Goal: Information Seeking & Learning: Learn about a topic

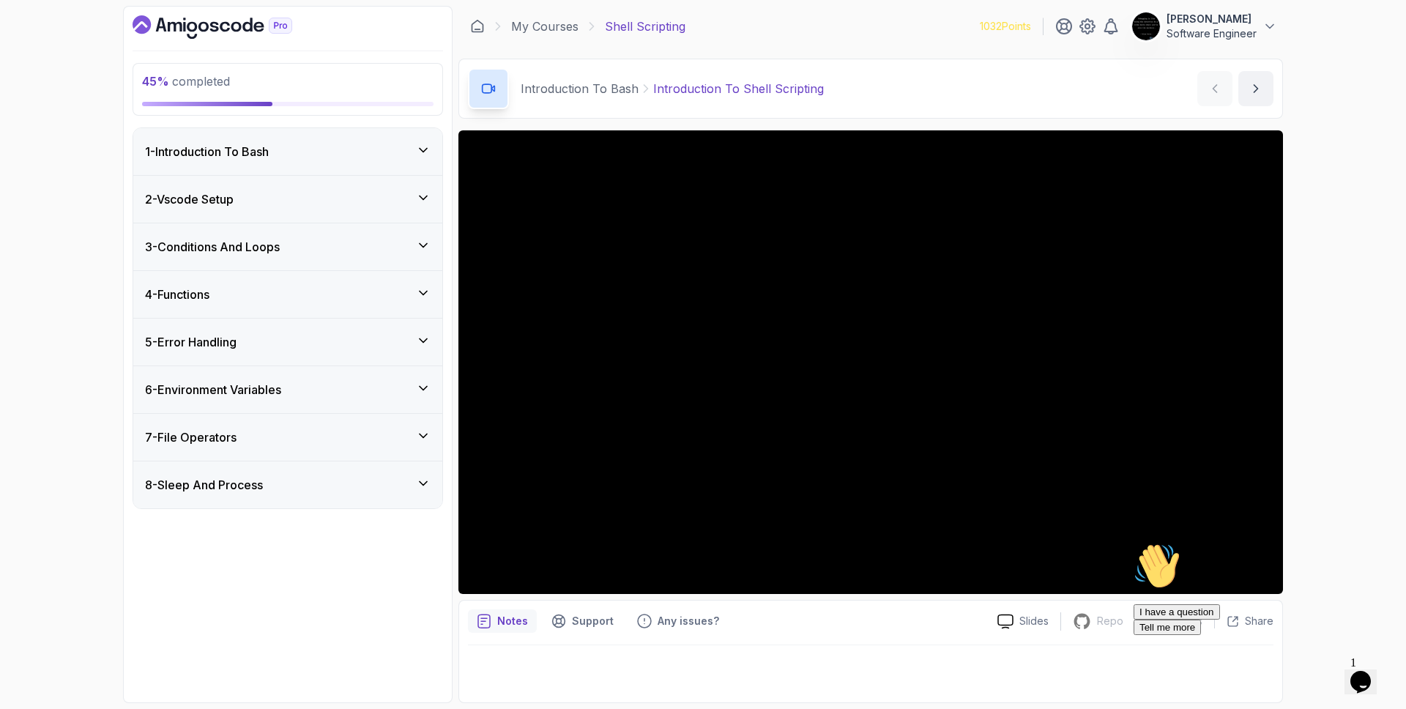
click at [298, 157] on div "1 - Introduction To Bash" at bounding box center [288, 152] width 286 height 18
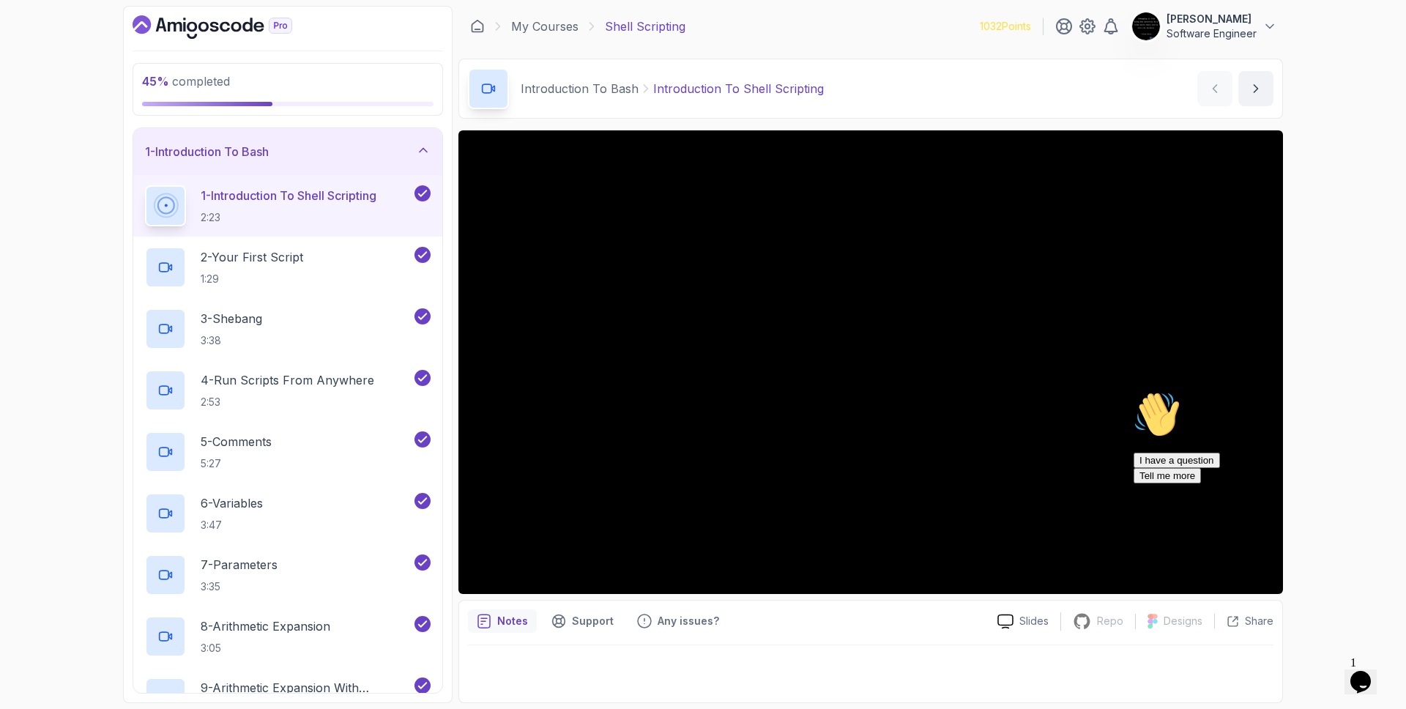
click at [333, 160] on div "1 - Introduction To Bash" at bounding box center [287, 151] width 309 height 47
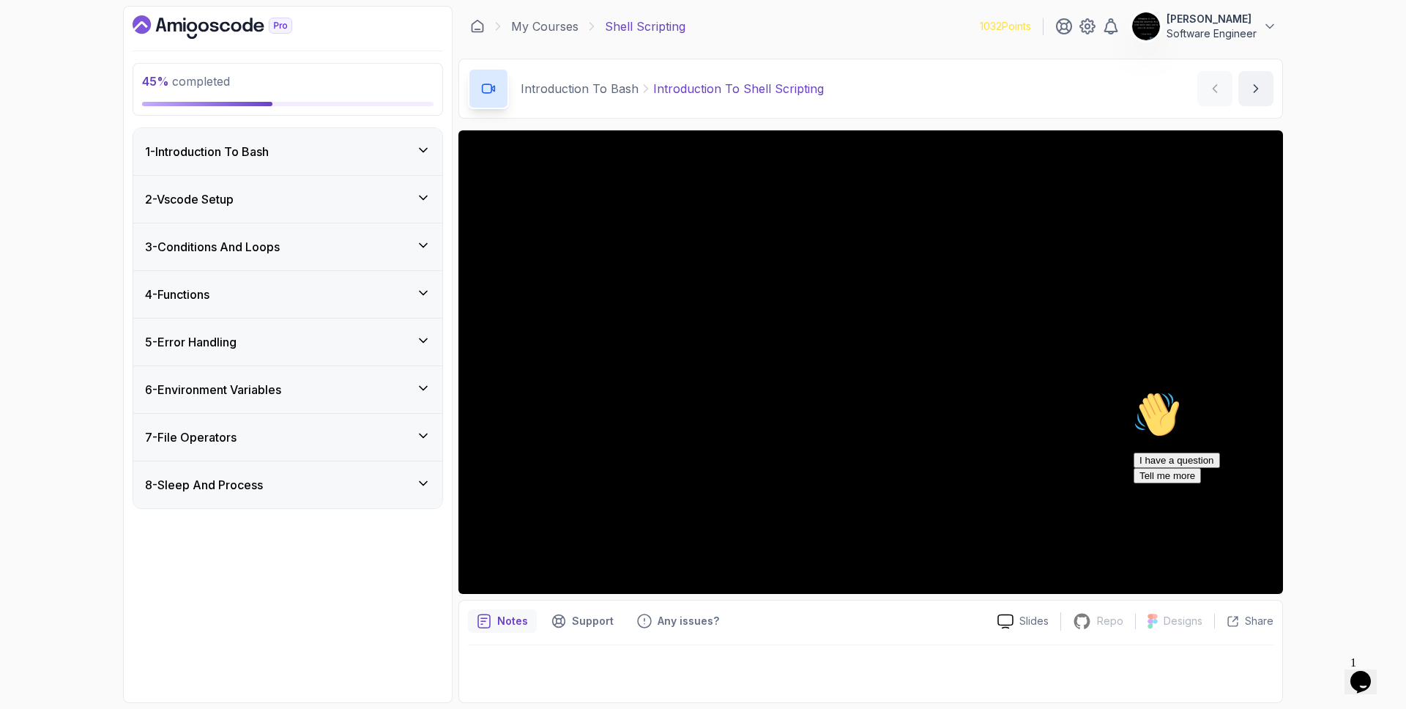
click at [271, 261] on div "3 - Conditions And Loops" at bounding box center [287, 246] width 309 height 47
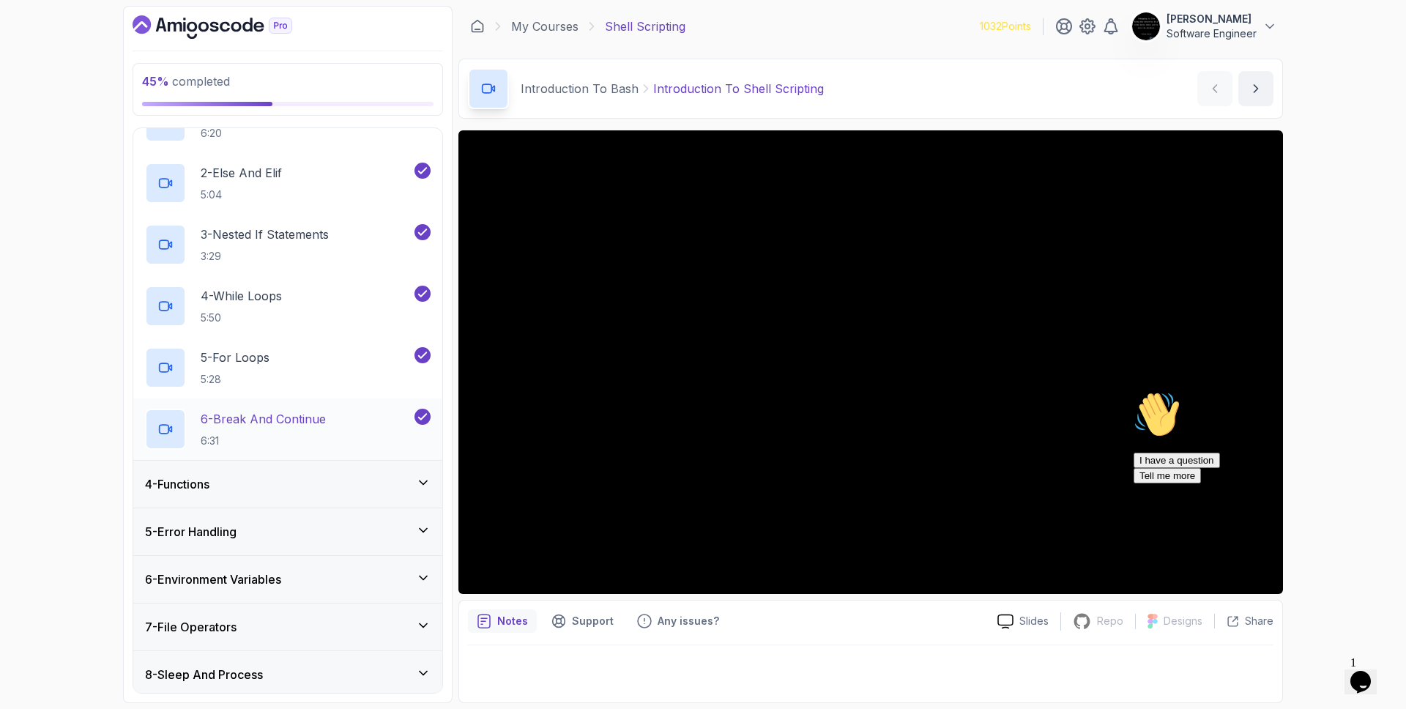
scroll to position [185, 0]
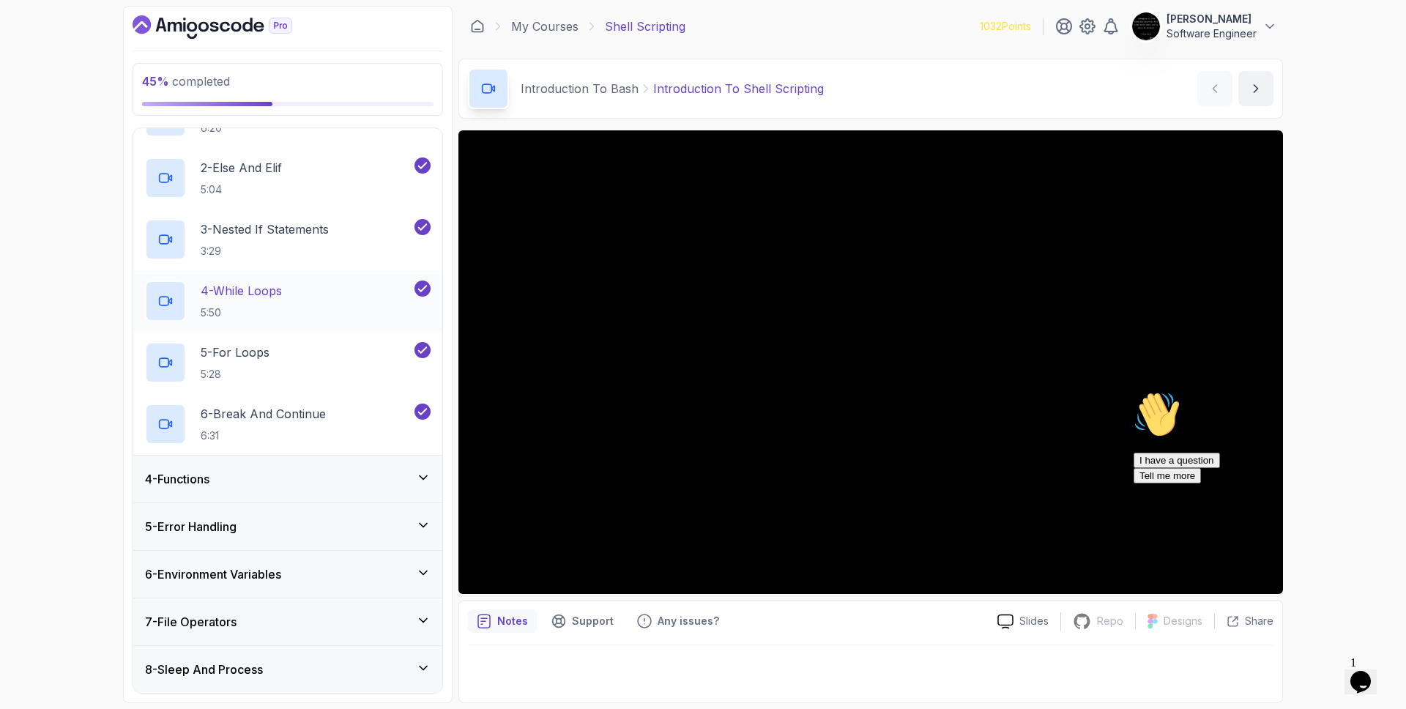
click at [239, 506] on div "5 - Error Handling" at bounding box center [287, 526] width 309 height 47
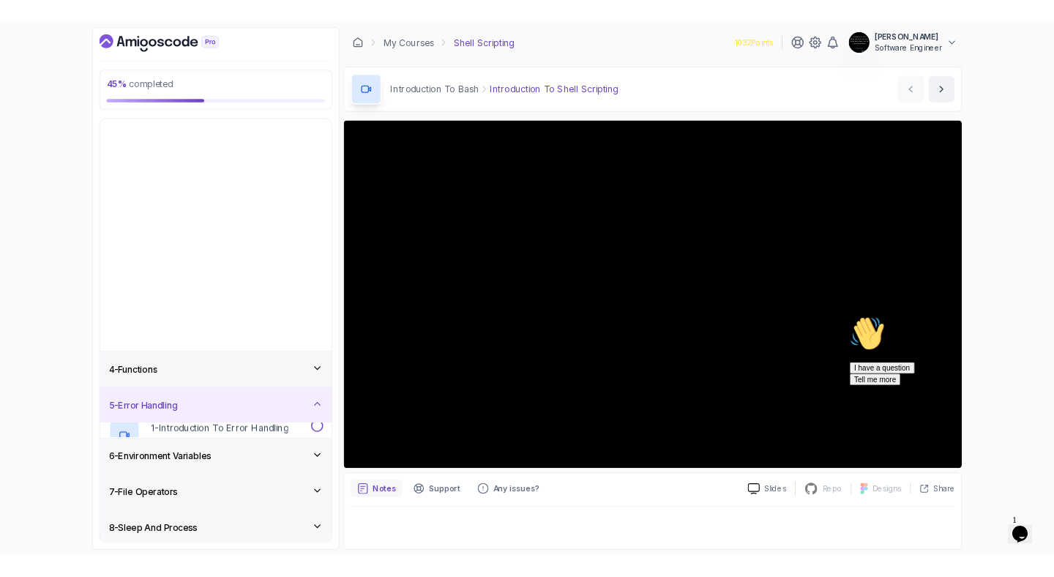
scroll to position [0, 0]
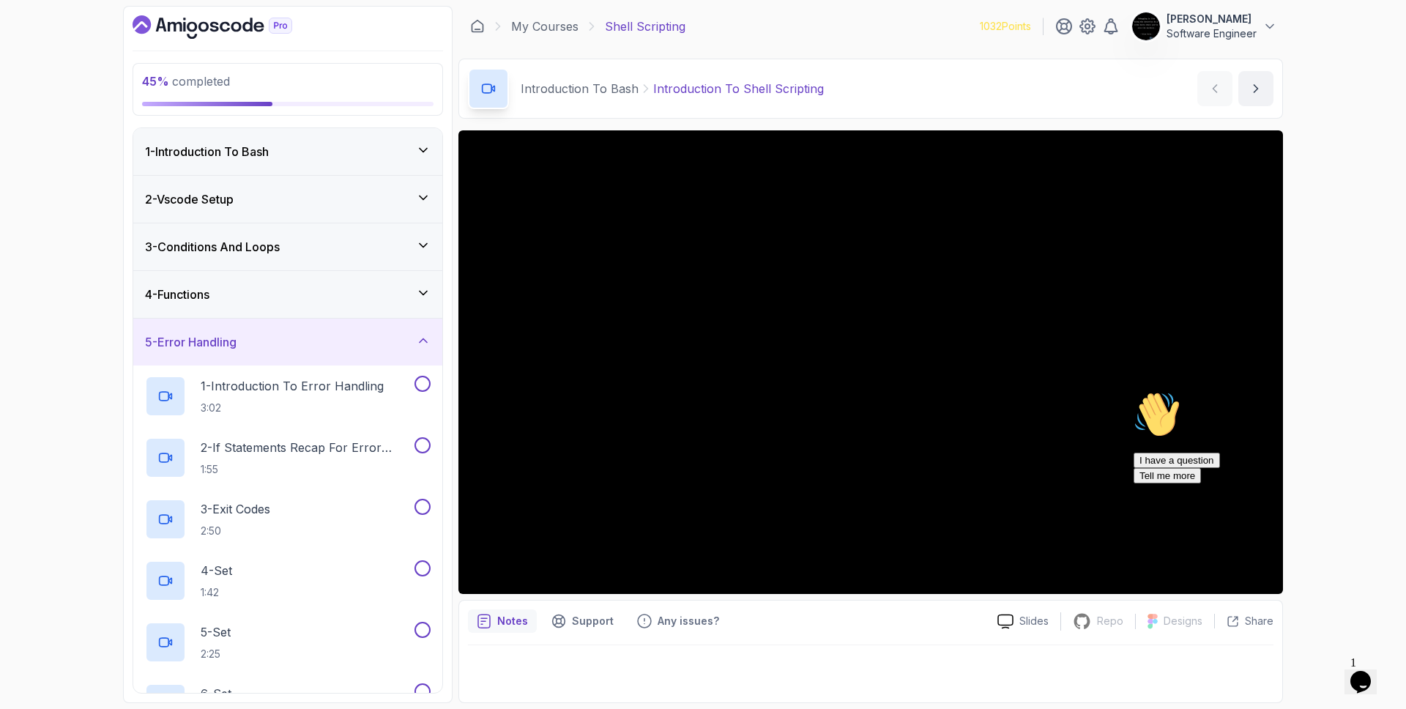
click at [275, 362] on div "5 - Error Handling" at bounding box center [287, 342] width 309 height 47
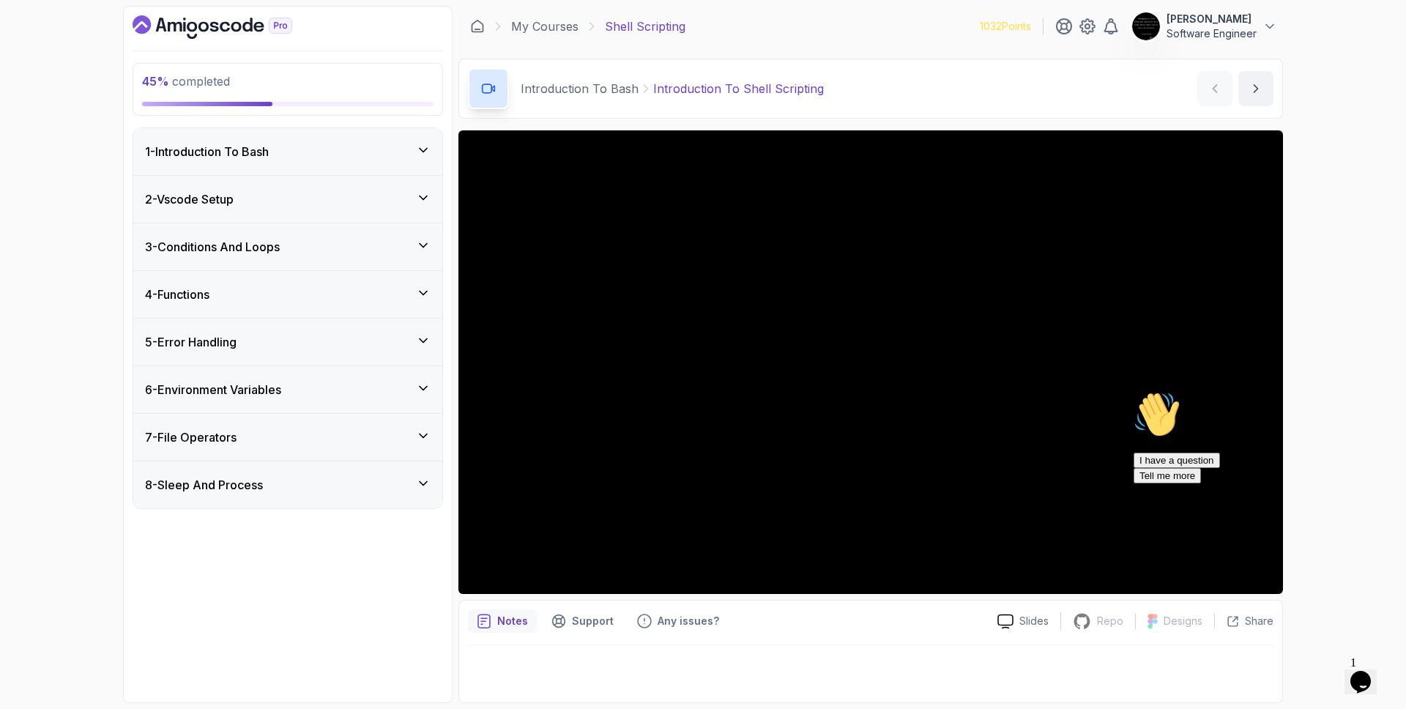
click at [291, 306] on div "4 - Functions" at bounding box center [287, 294] width 309 height 47
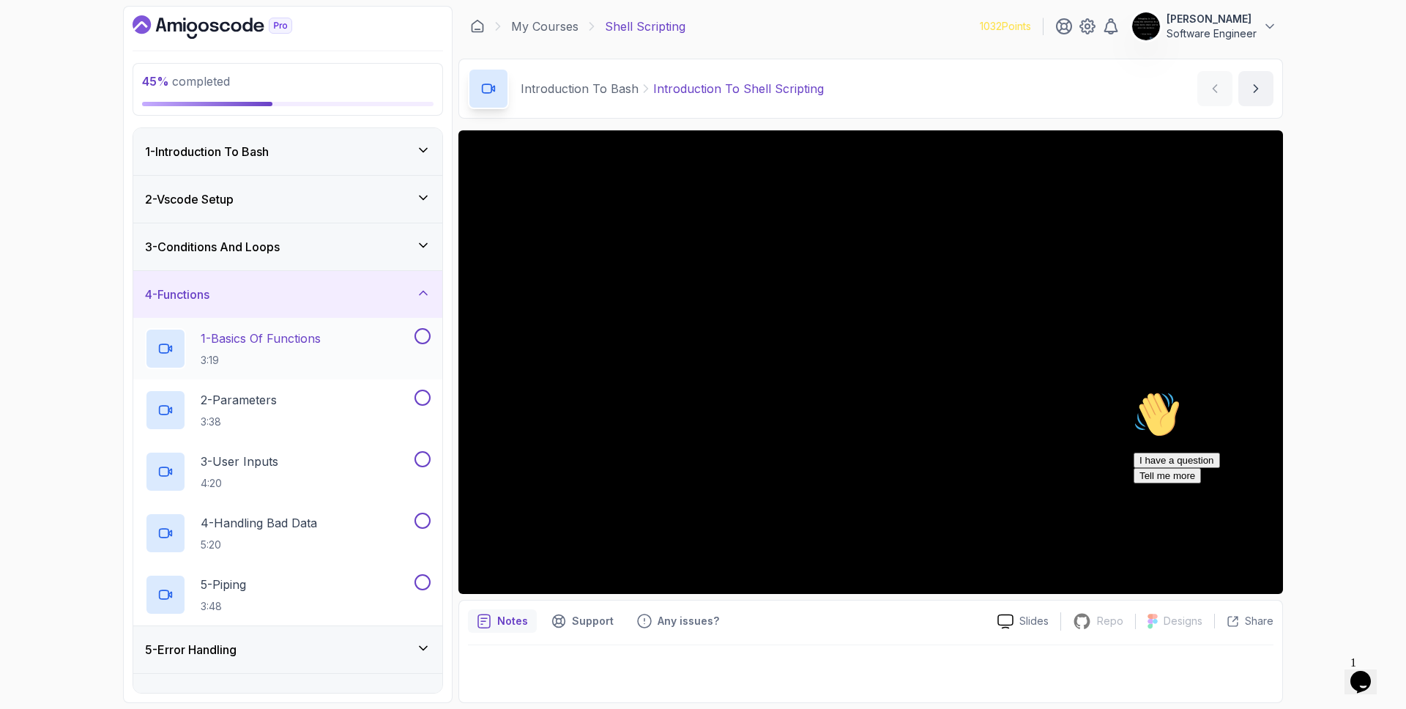
click at [327, 346] on div "1 - Basics Of Functions 3:19" at bounding box center [278, 348] width 267 height 41
click at [1133, 391] on icon "Chat attention grabber" at bounding box center [1133, 391] width 0 height 0
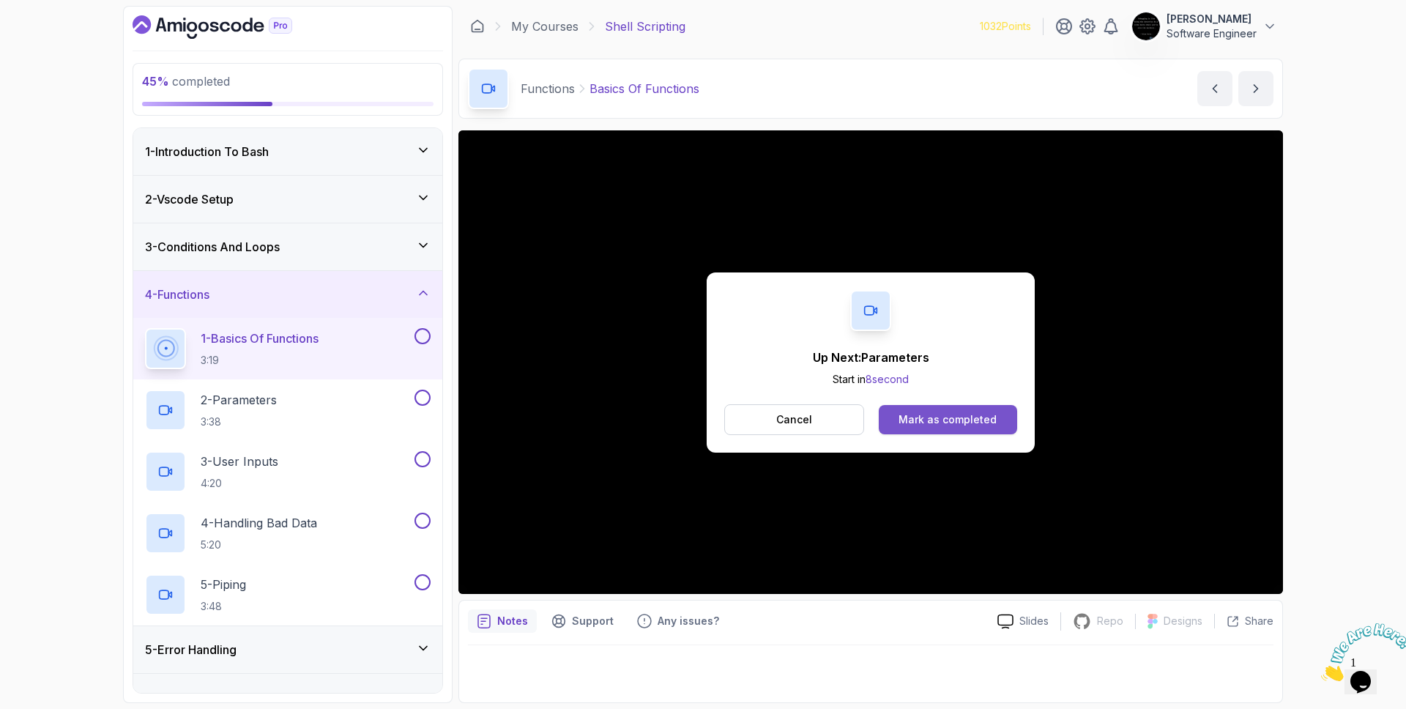
click at [926, 412] on button "Mark as completed" at bounding box center [948, 419] width 138 height 29
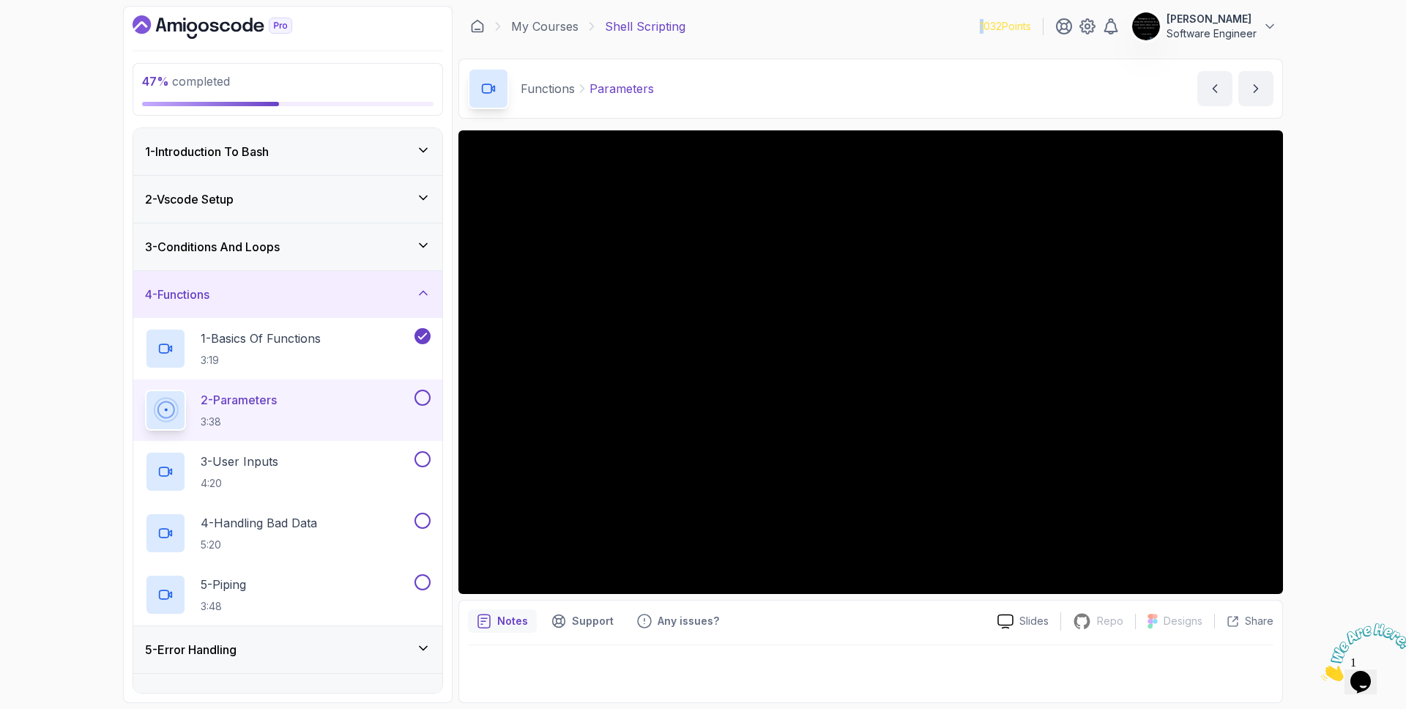
drag, startPoint x: 978, startPoint y: 31, endPoint x: 1034, endPoint y: 18, distance: 57.2
click at [1034, 18] on div "1032 Points [PERSON_NAME] Software Engineer" at bounding box center [1128, 26] width 297 height 29
click at [1025, 28] on p "1032 Points" at bounding box center [1005, 26] width 51 height 15
